Goal: Information Seeking & Learning: Learn about a topic

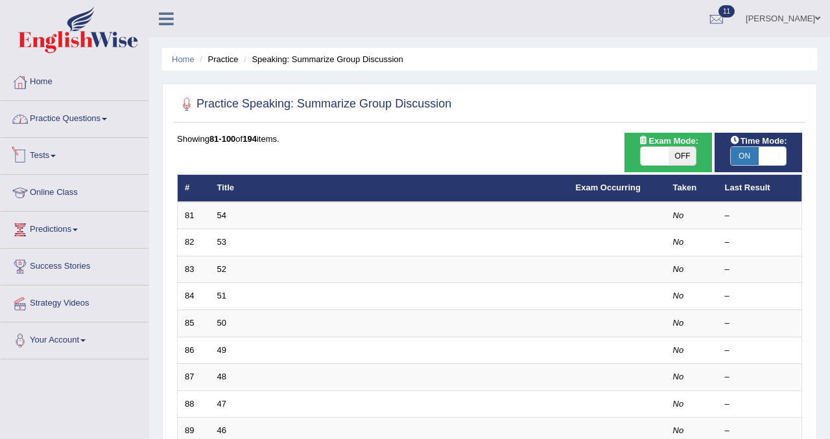
click at [82, 112] on link "Practice Questions" at bounding box center [75, 117] width 148 height 32
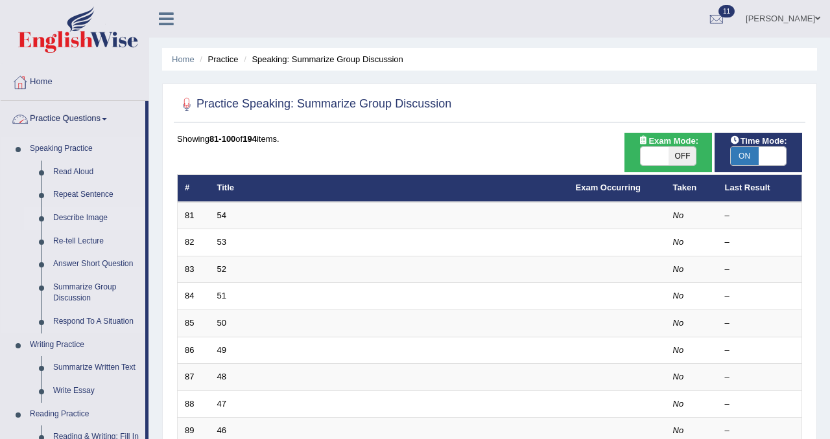
click at [77, 215] on link "Describe Image" at bounding box center [96, 218] width 98 height 23
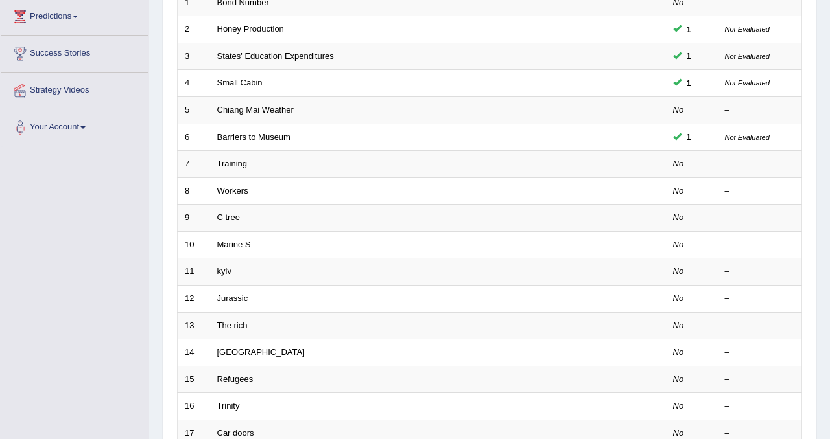
scroll to position [209, 0]
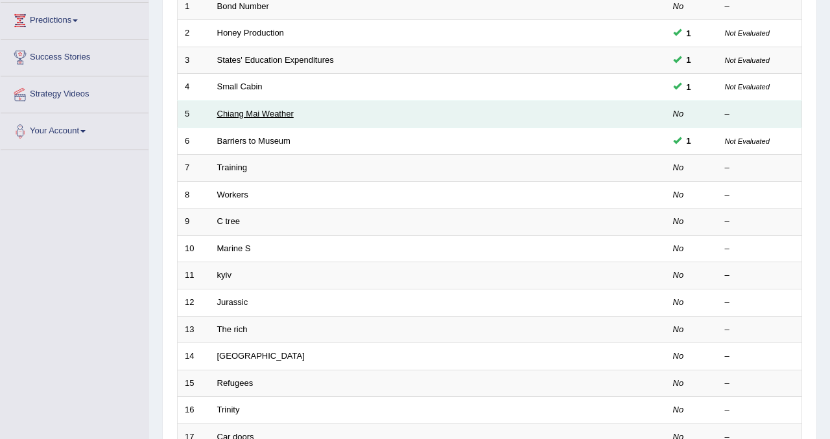
click at [290, 117] on link "Chiang Mai Weather" at bounding box center [255, 114] width 76 height 10
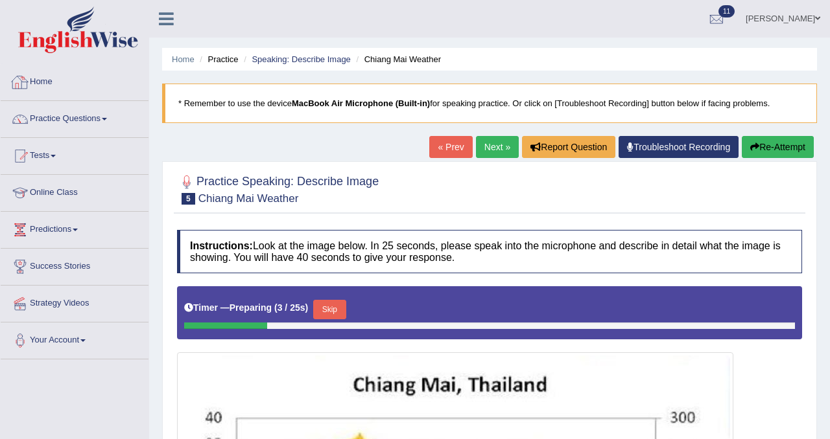
click at [54, 76] on link "Home" at bounding box center [75, 80] width 148 height 32
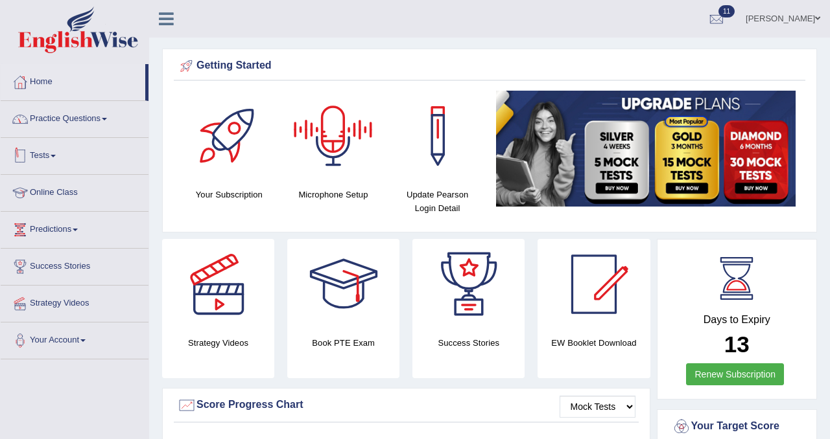
click at [87, 125] on link "Practice Questions" at bounding box center [75, 117] width 148 height 32
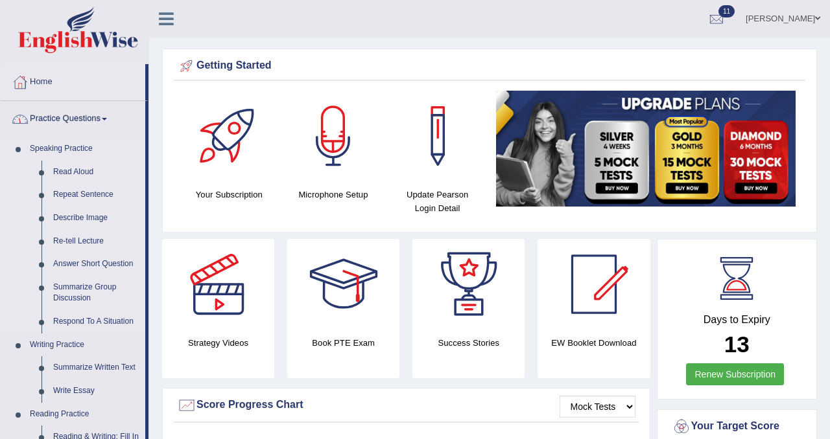
click at [100, 213] on link "Describe Image" at bounding box center [96, 218] width 98 height 23
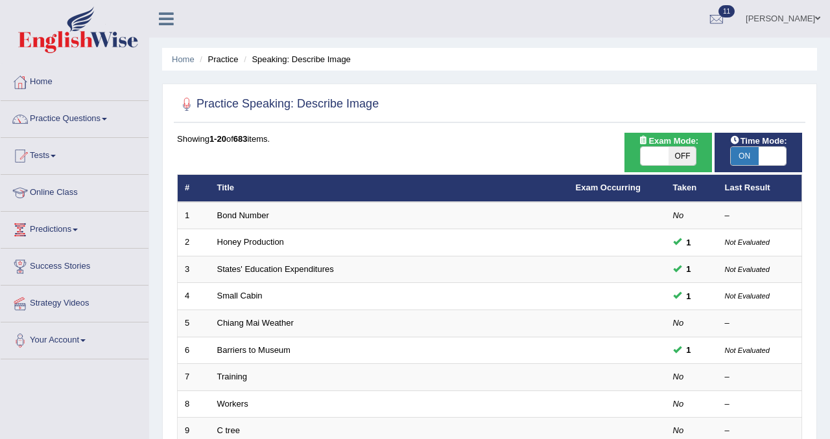
click at [669, 161] on span "OFF" at bounding box center [682, 156] width 28 height 18
checkbox input "true"
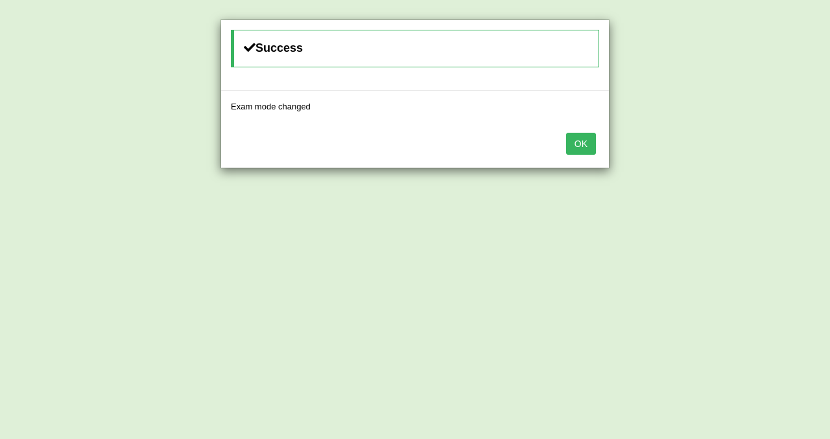
click at [579, 152] on button "OK" at bounding box center [581, 144] width 30 height 22
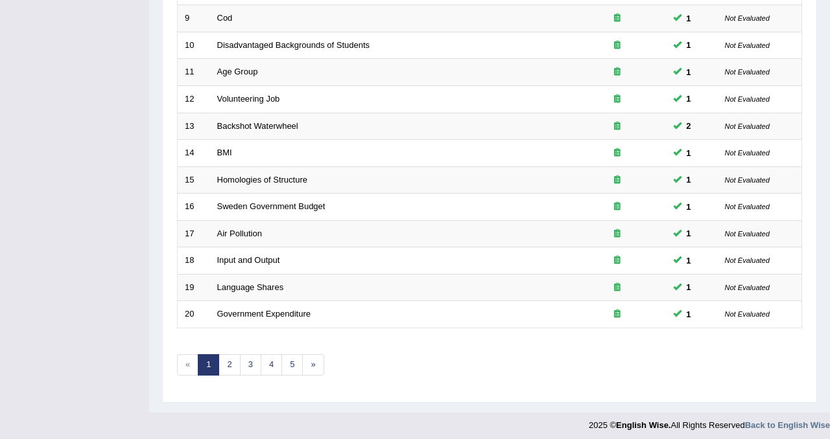
scroll to position [419, 0]
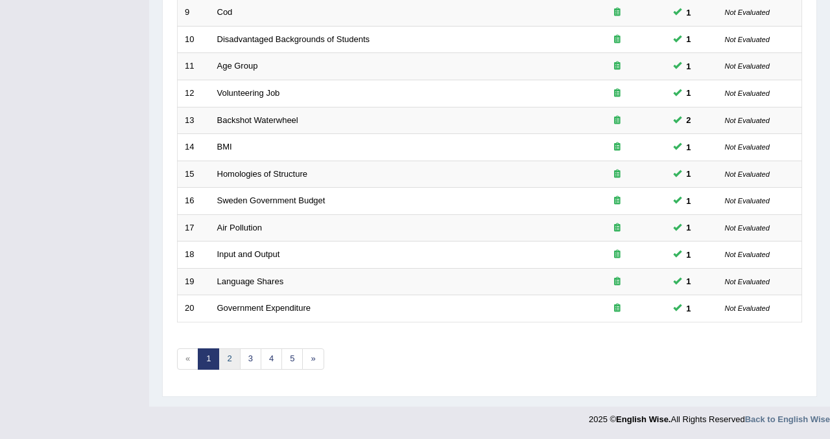
click at [221, 362] on link "2" at bounding box center [228, 359] width 21 height 21
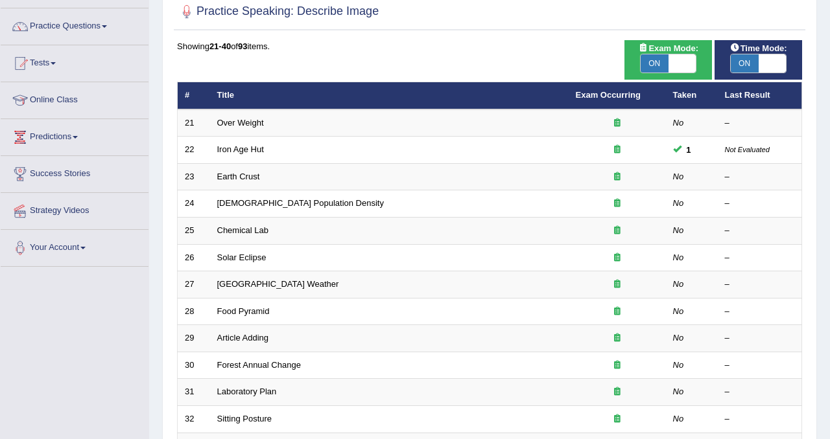
scroll to position [80, 0]
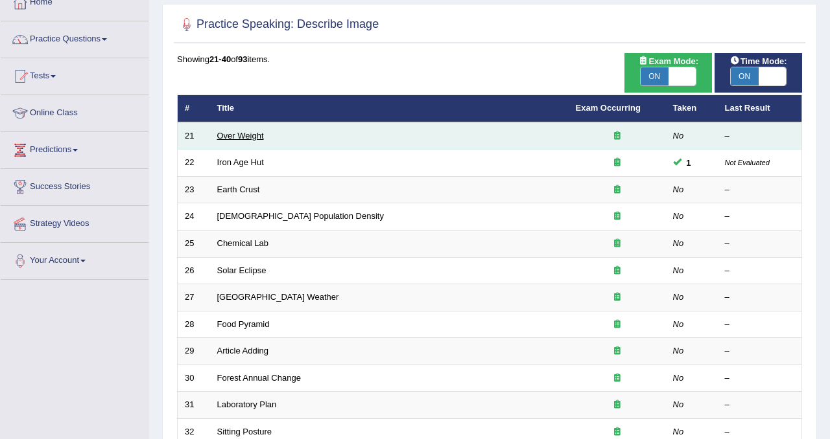
click at [251, 131] on link "Over Weight" at bounding box center [240, 136] width 47 height 10
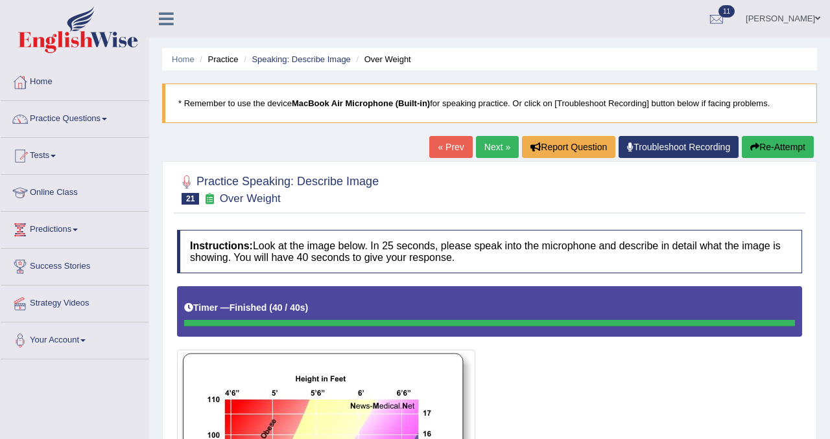
click at [493, 150] on link "Next »" at bounding box center [497, 147] width 43 height 22
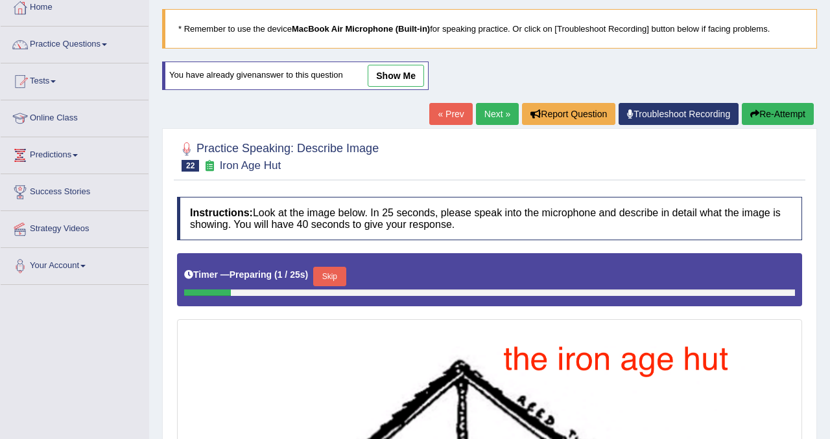
scroll to position [19, 0]
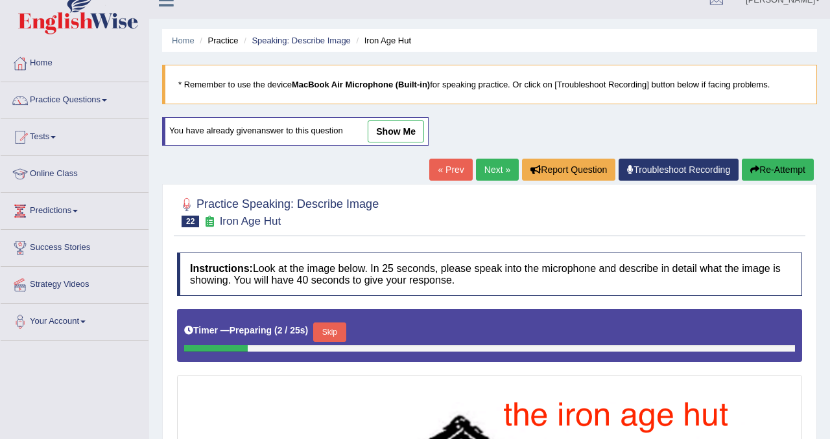
click at [490, 167] on link "Next »" at bounding box center [497, 170] width 43 height 22
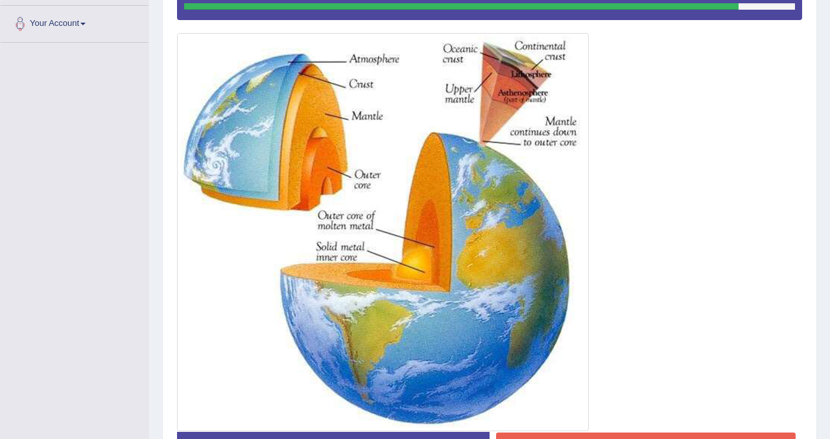
scroll to position [409, 0]
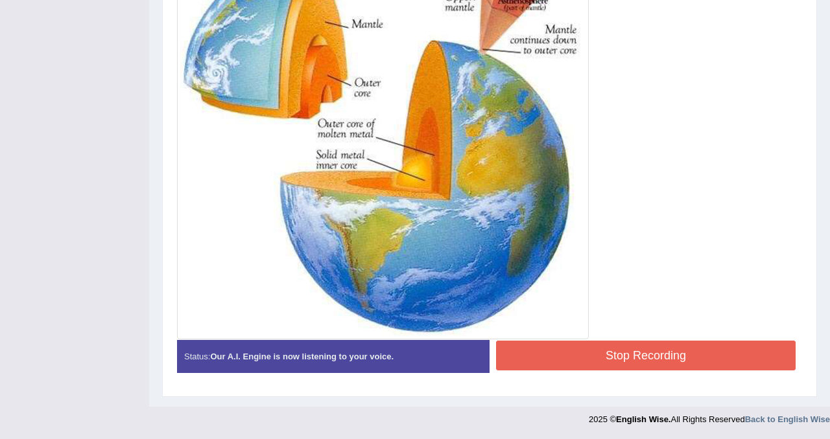
click at [565, 358] on button "Stop Recording" at bounding box center [645, 356] width 299 height 30
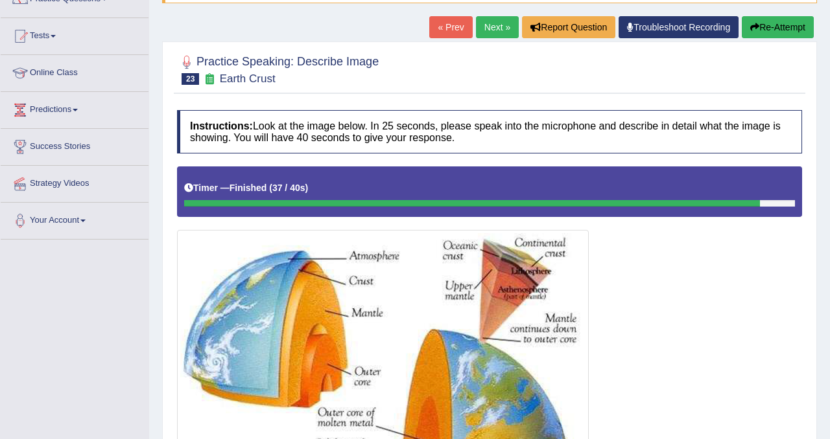
scroll to position [117, 0]
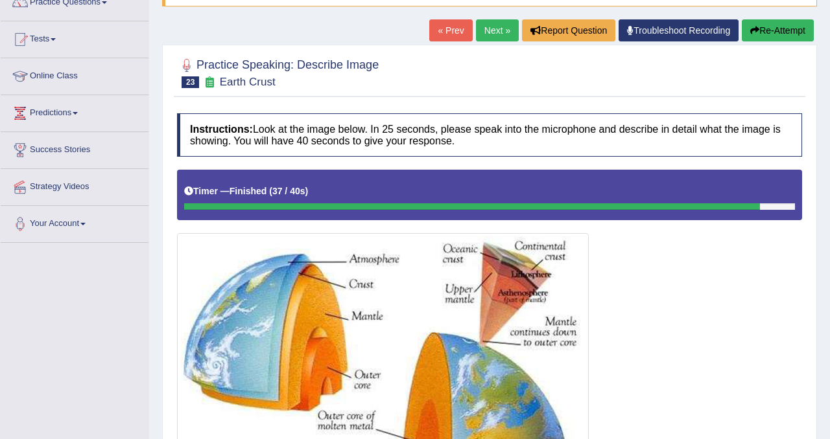
click at [504, 31] on link "Next »" at bounding box center [497, 30] width 43 height 22
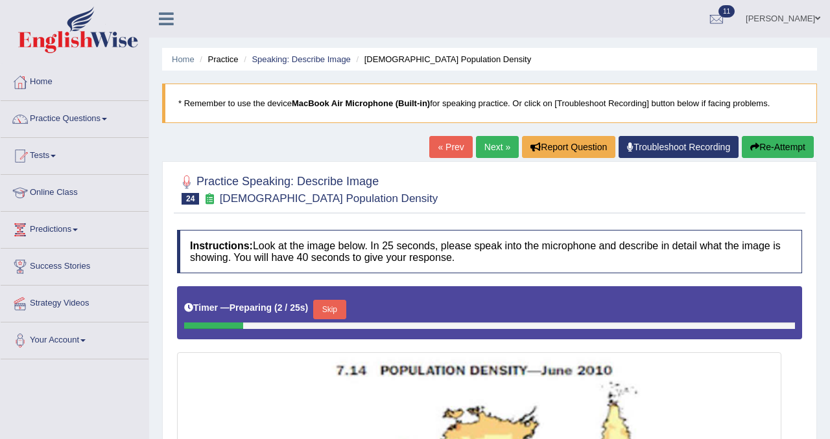
click at [487, 152] on link "Next »" at bounding box center [497, 147] width 43 height 22
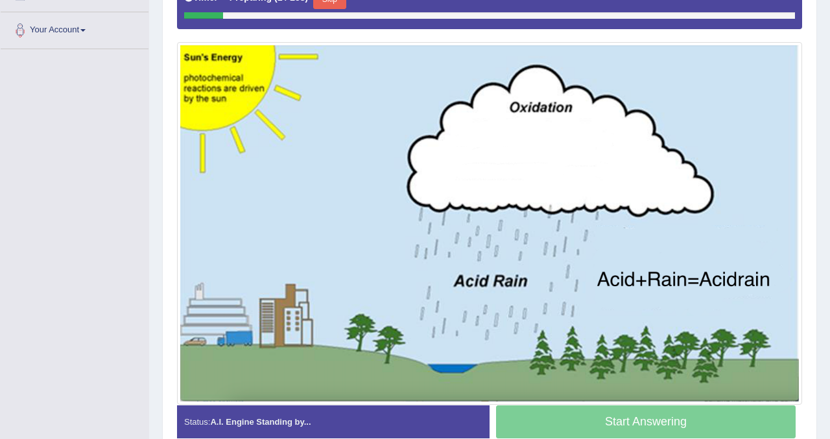
scroll to position [307, 0]
